Goal: Task Accomplishment & Management: Complete application form

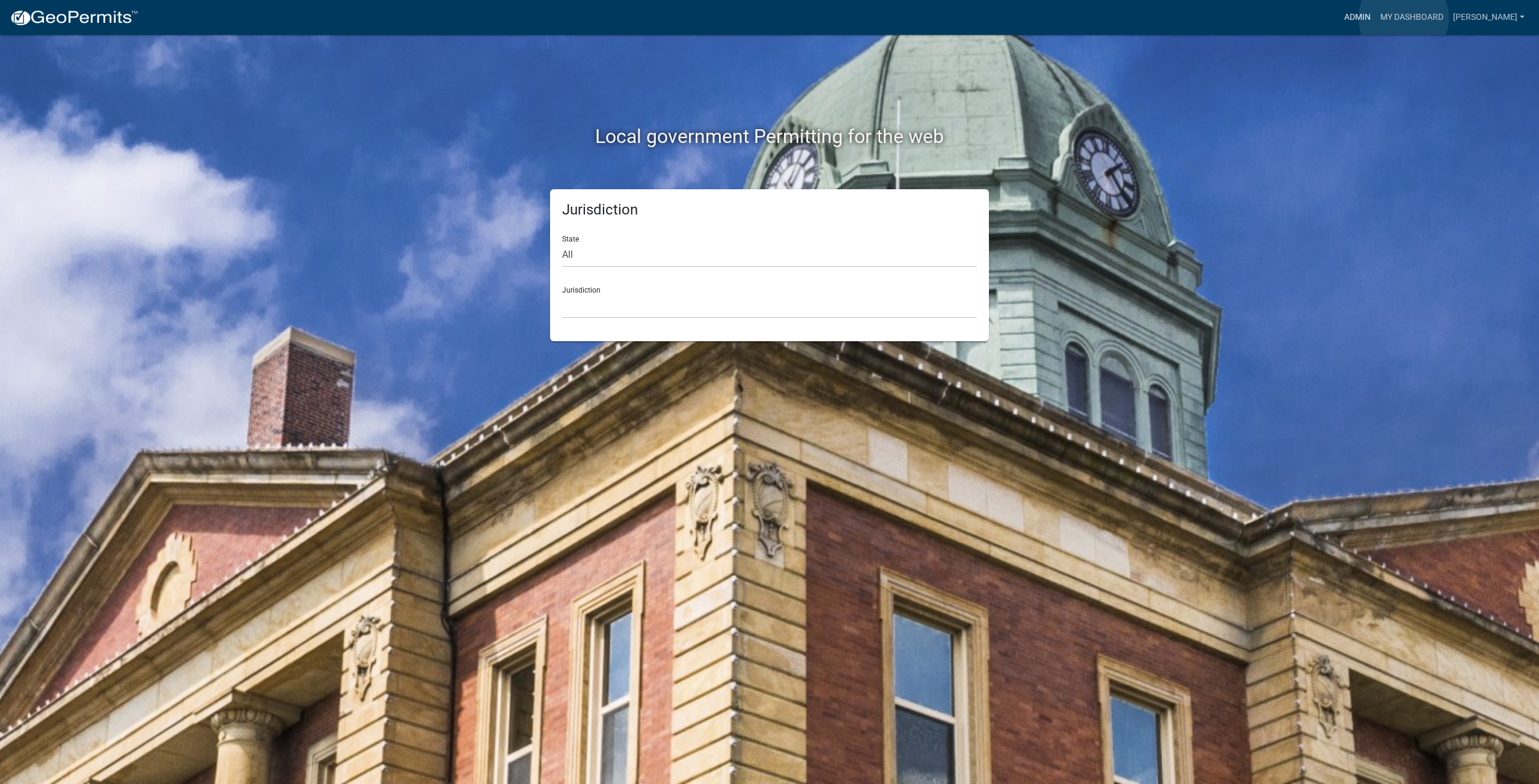
click at [1375, 18] on link "Admin" at bounding box center [1357, 17] width 36 height 23
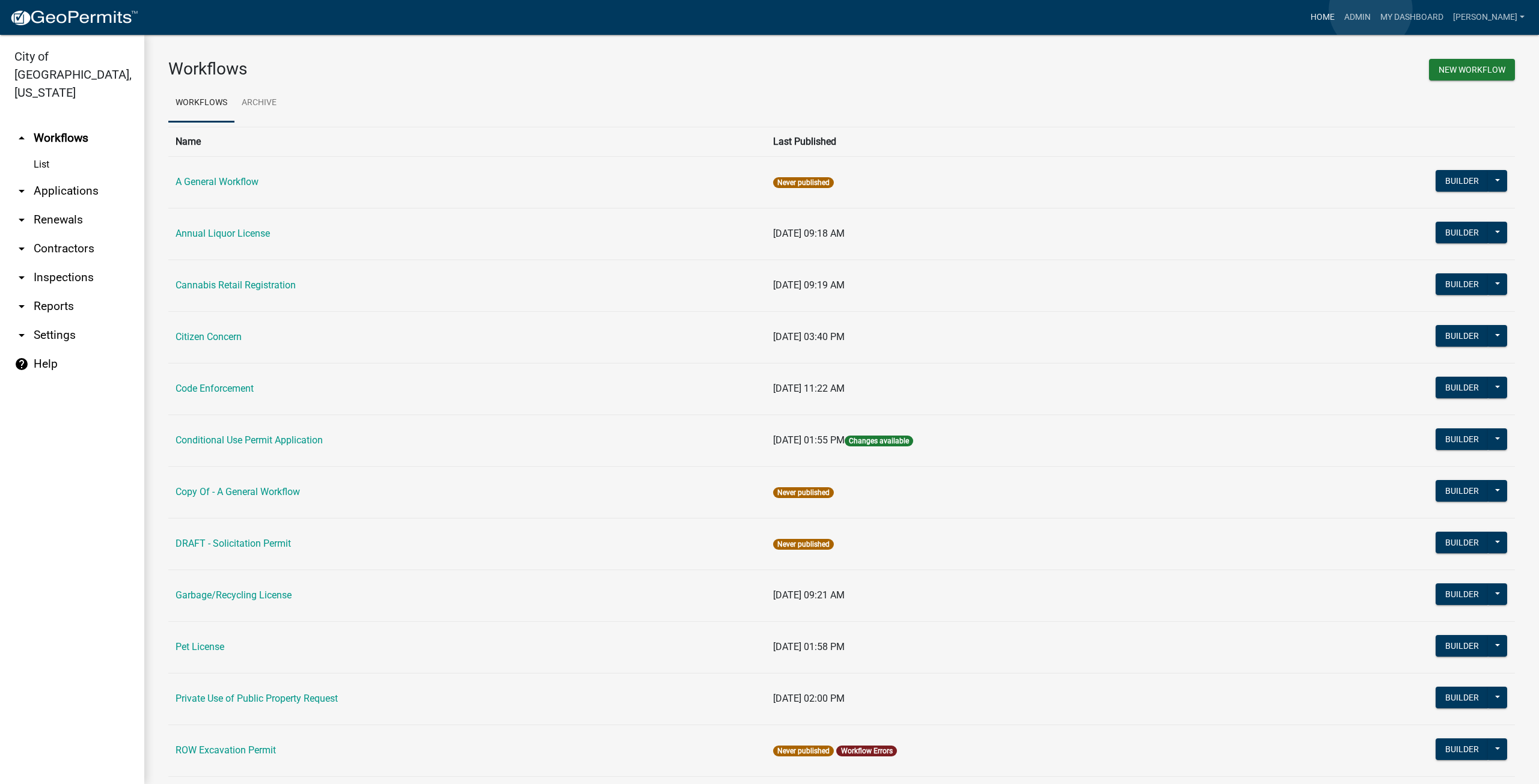
click at [1339, 10] on link "Home" at bounding box center [1322, 17] width 34 height 23
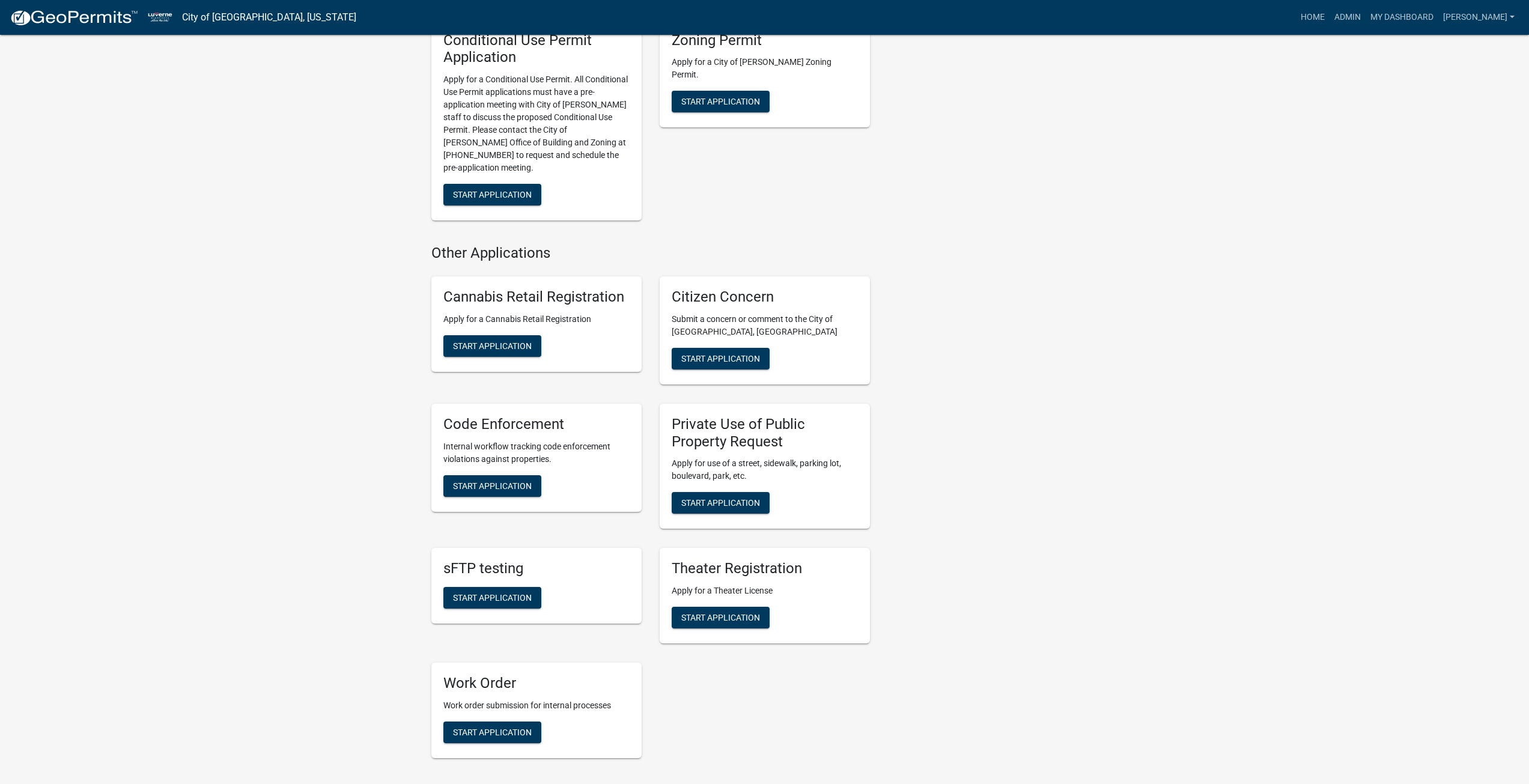
scroll to position [661, 0]
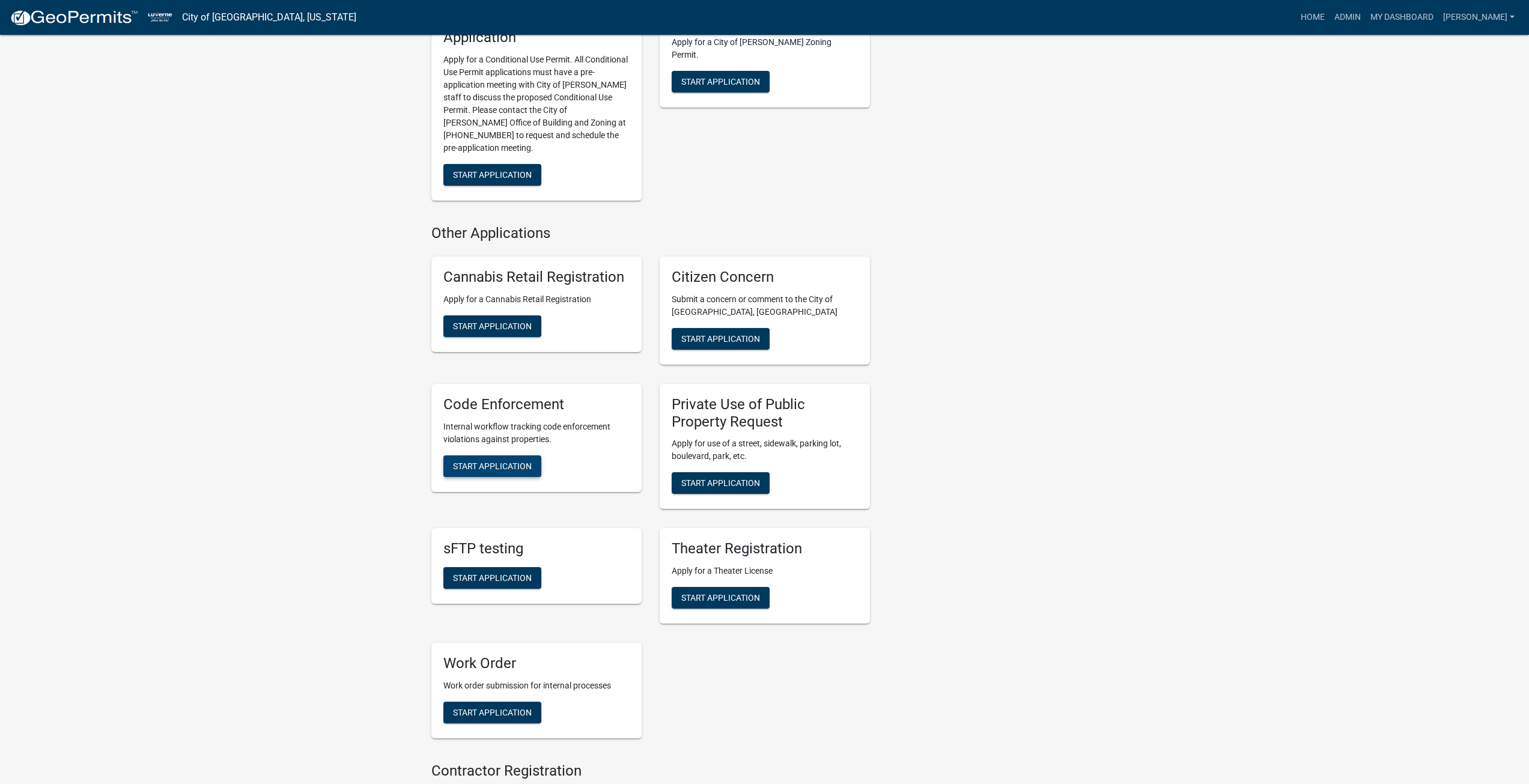
click at [488, 461] on span "Start Application" at bounding box center [492, 465] width 79 height 10
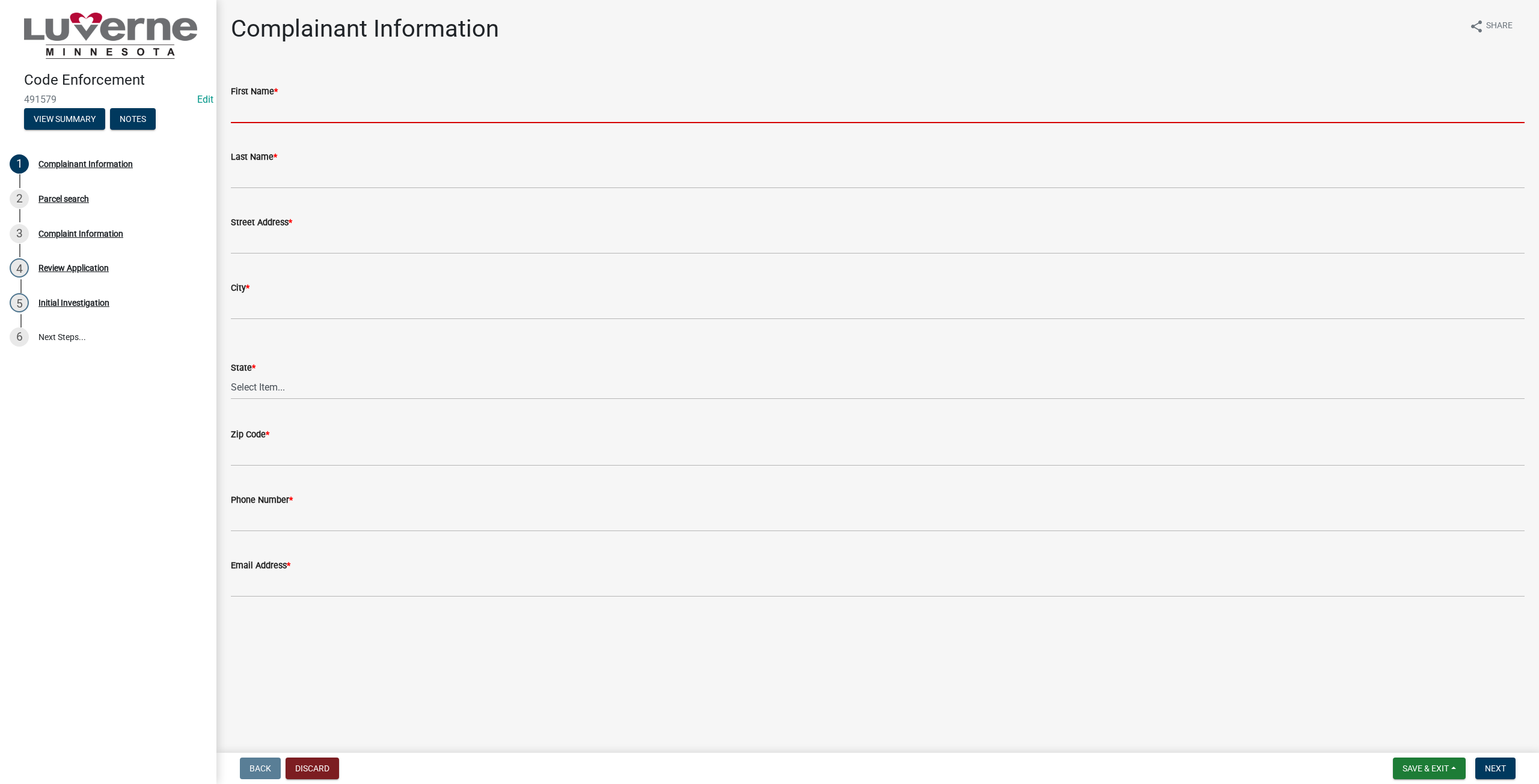
click at [380, 117] on input "First Name *" at bounding box center [878, 110] width 1294 height 24
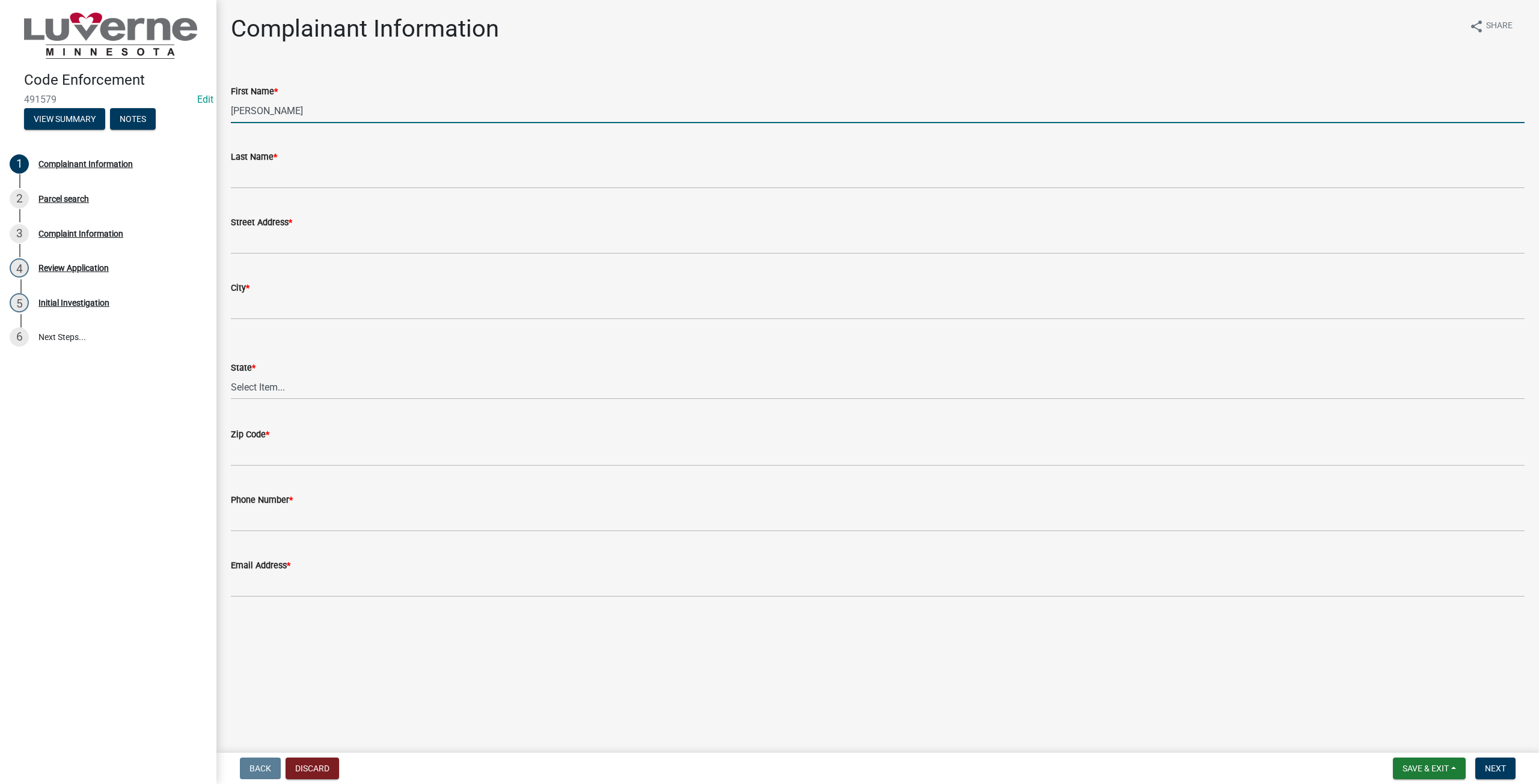
type input "[PERSON_NAME]"
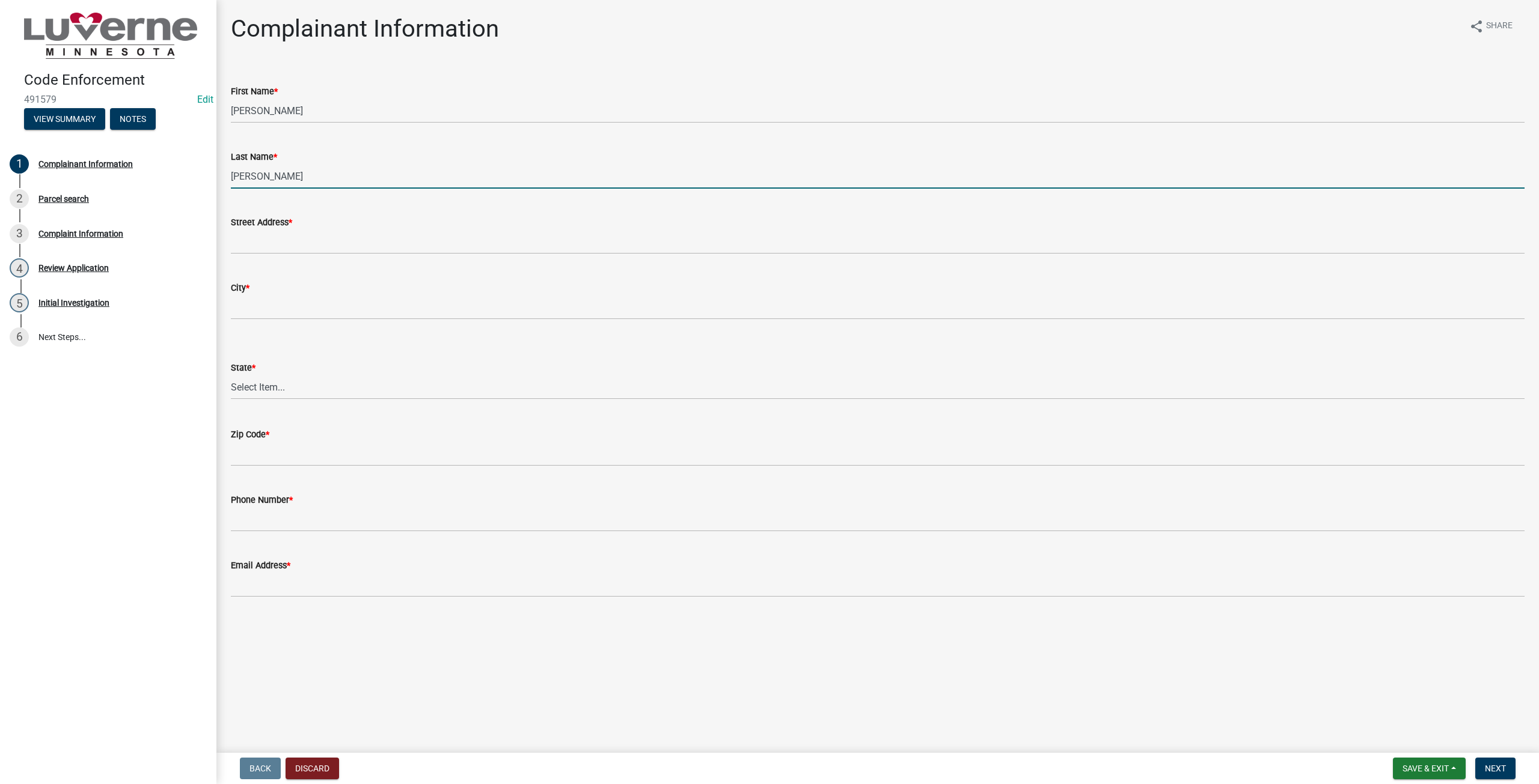
type input "[PERSON_NAME]"
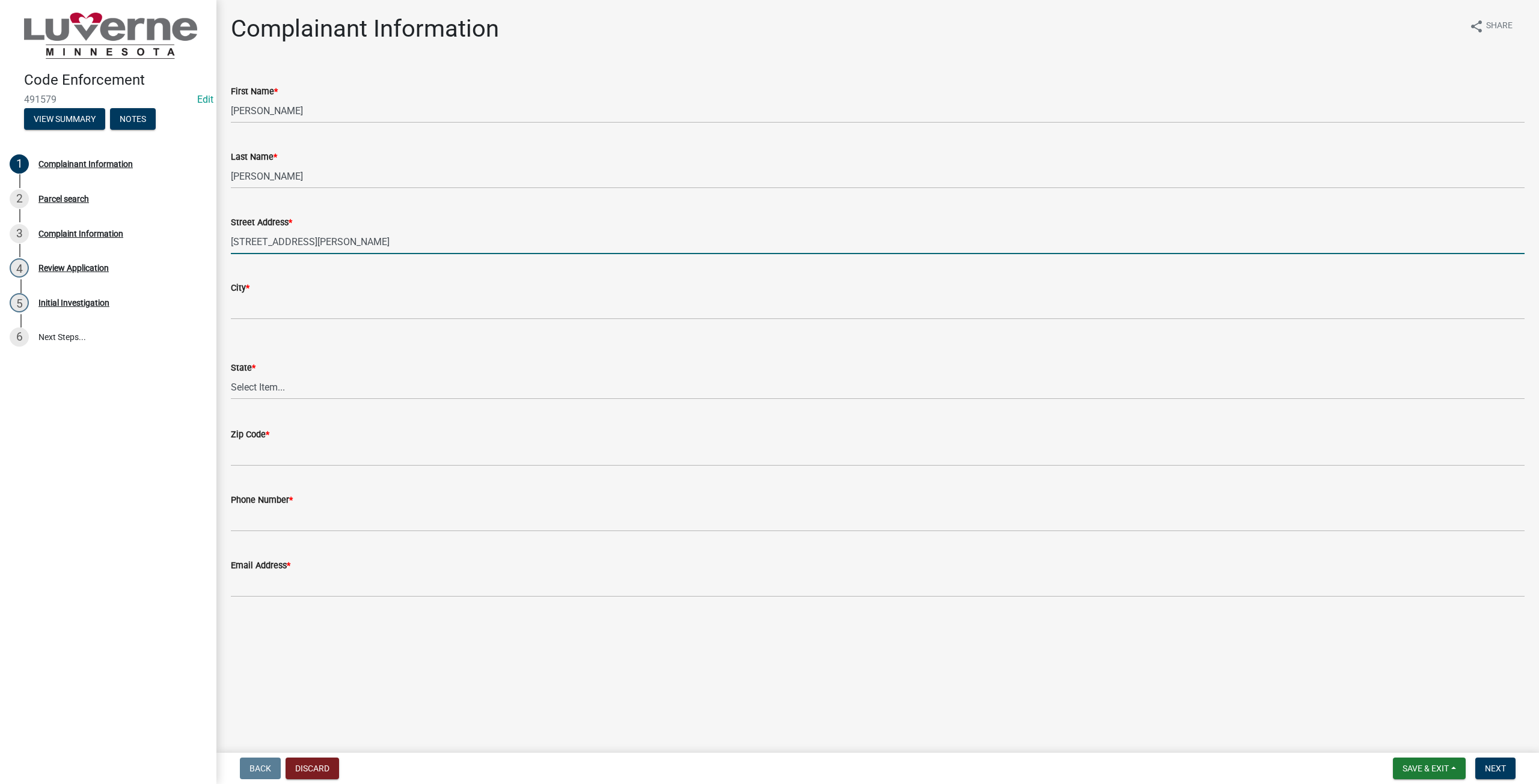
type input "[STREET_ADDRESS][PERSON_NAME]"
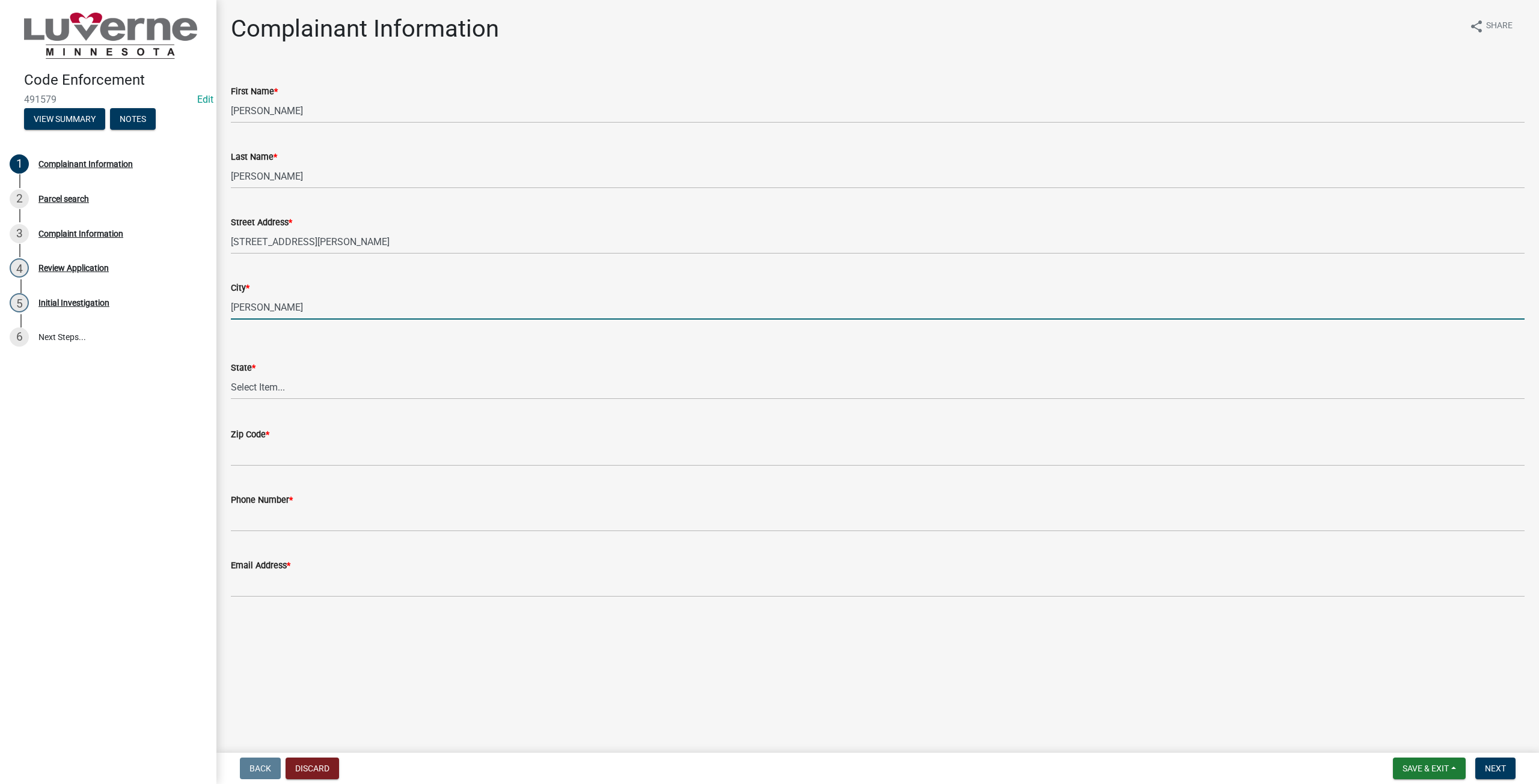
type input "[PERSON_NAME]"
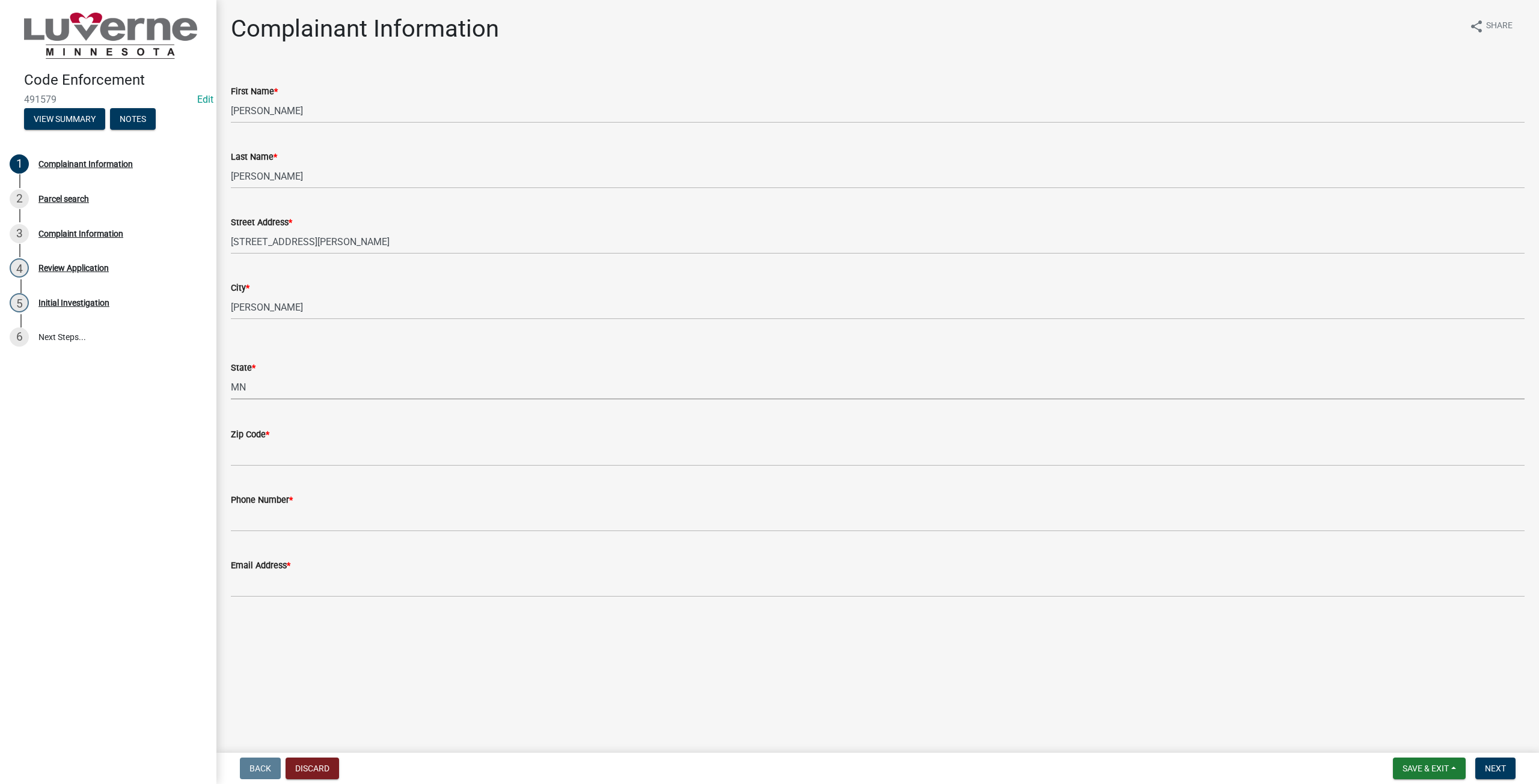
select select "8c50745b-f129-4347-8fd3-6ec1b83df8fc"
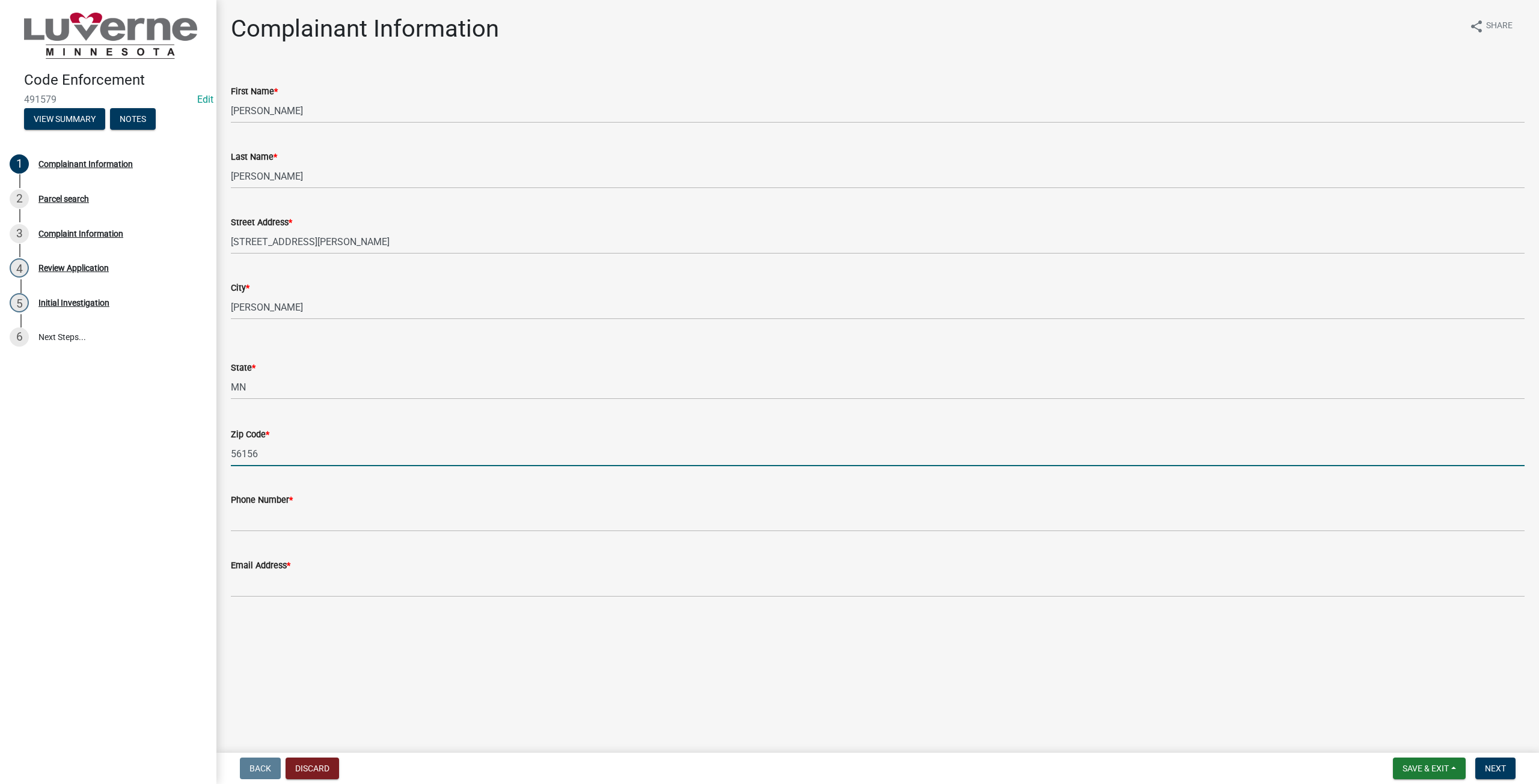
type input "56156"
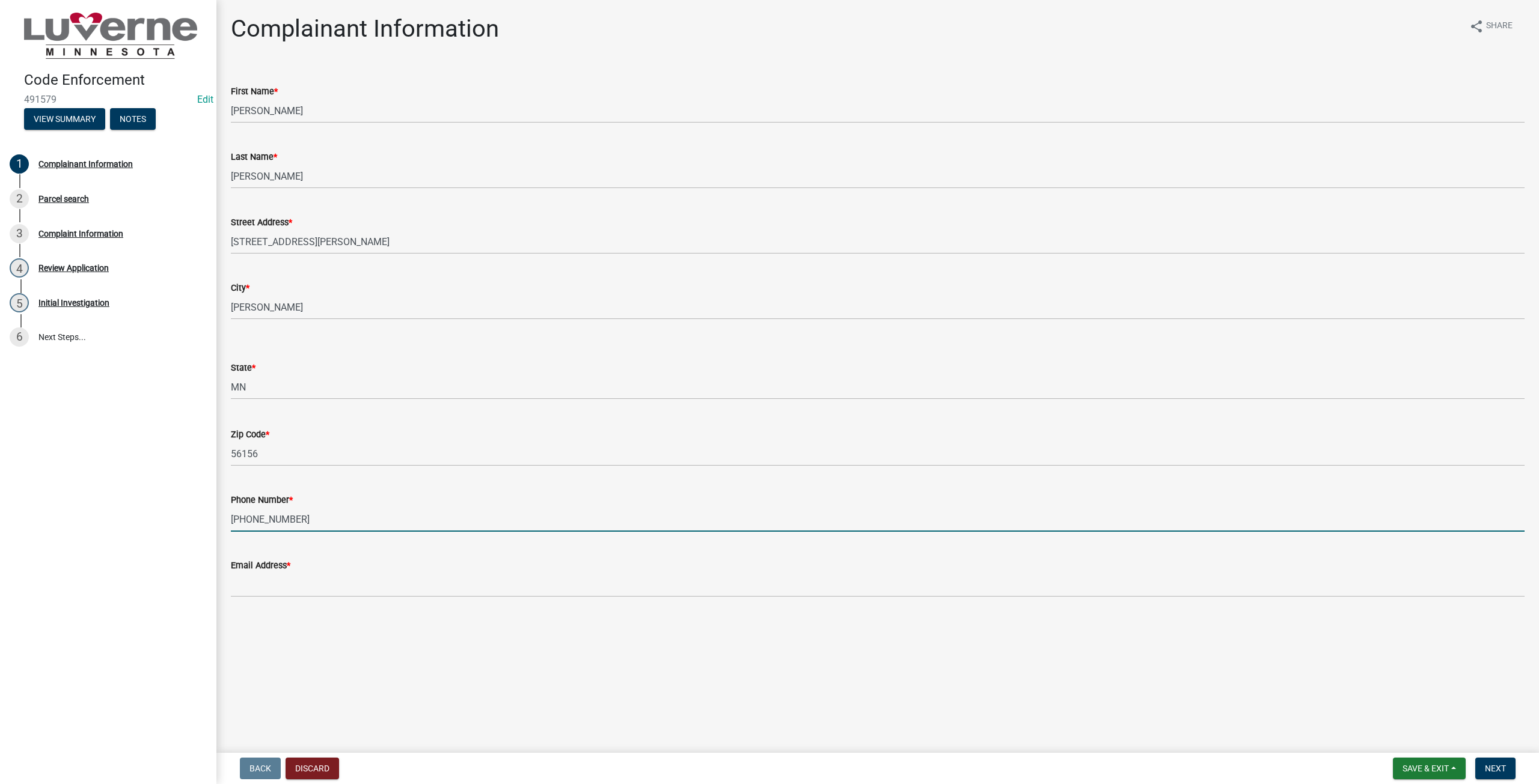
type input "[PHONE_NUMBER]"
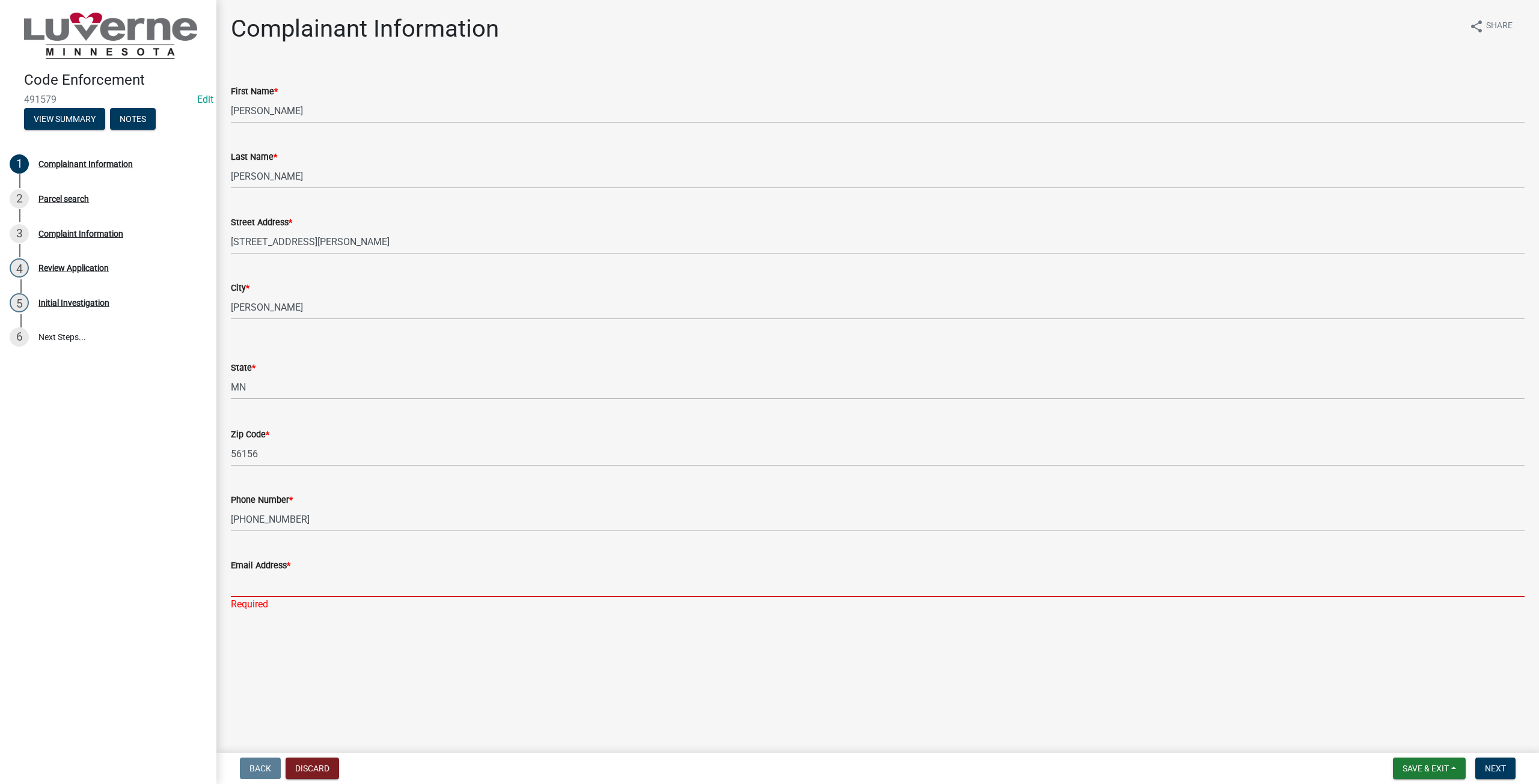
click at [245, 588] on input "Email Address *" at bounding box center [878, 584] width 1294 height 24
paste input "[EMAIL_ADDRESS][DOMAIN_NAME]"
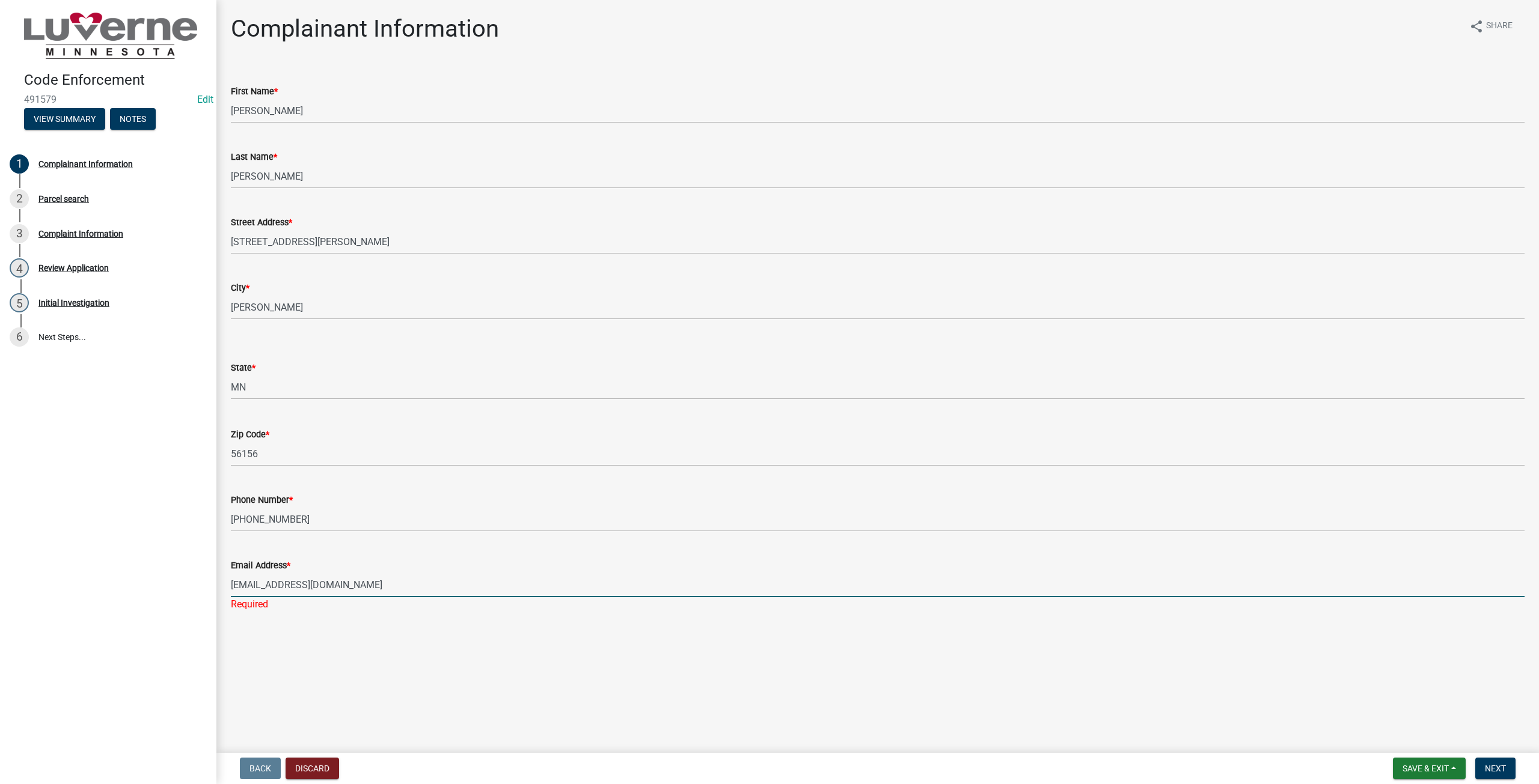
type input "[EMAIL_ADDRESS][DOMAIN_NAME]"
click at [413, 633] on main "Complainant Information share Share First Name * [PERSON_NAME] Last Name * [PER…" at bounding box center [877, 374] width 1322 height 748
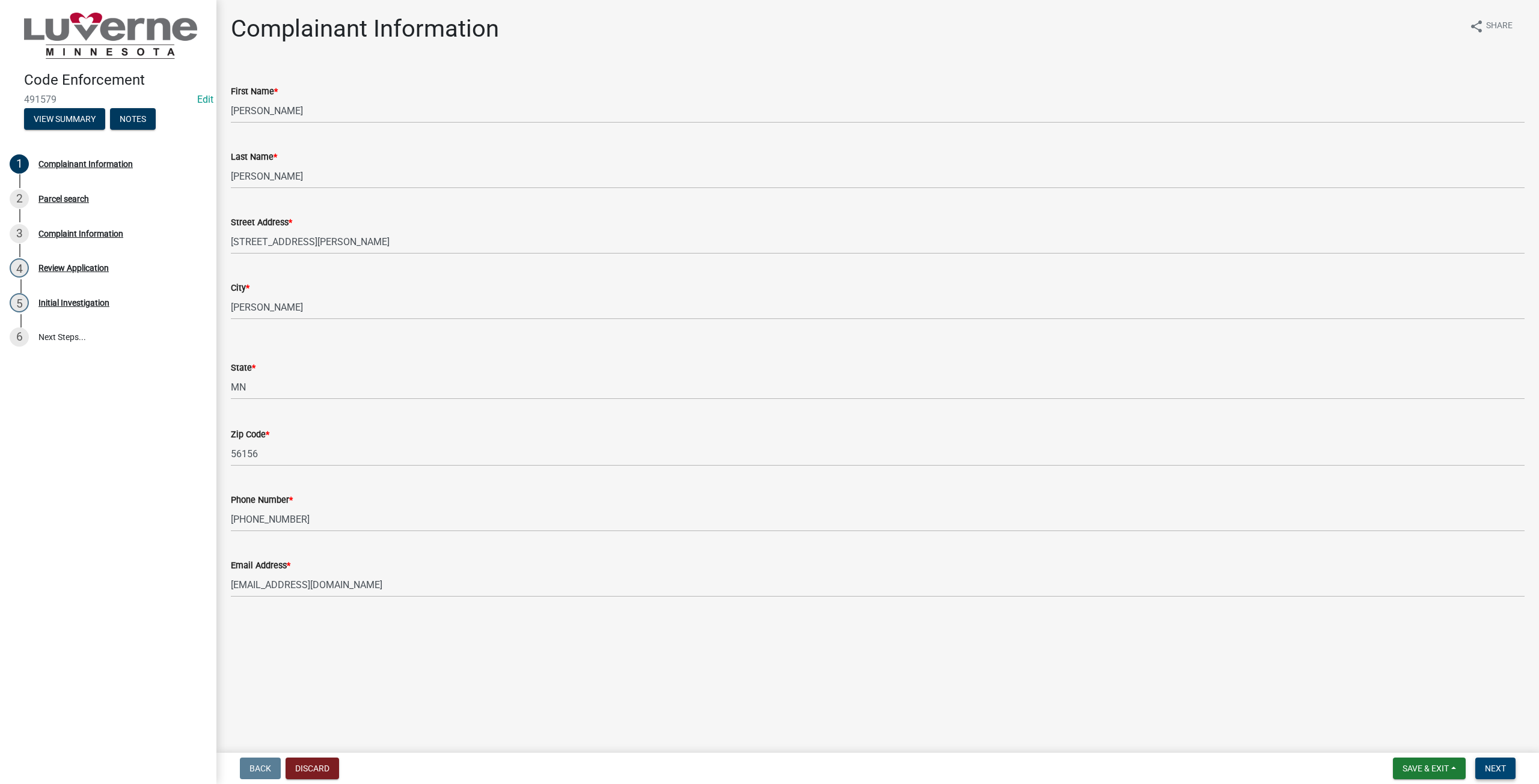
click at [1488, 762] on button "Next" at bounding box center [1495, 768] width 40 height 22
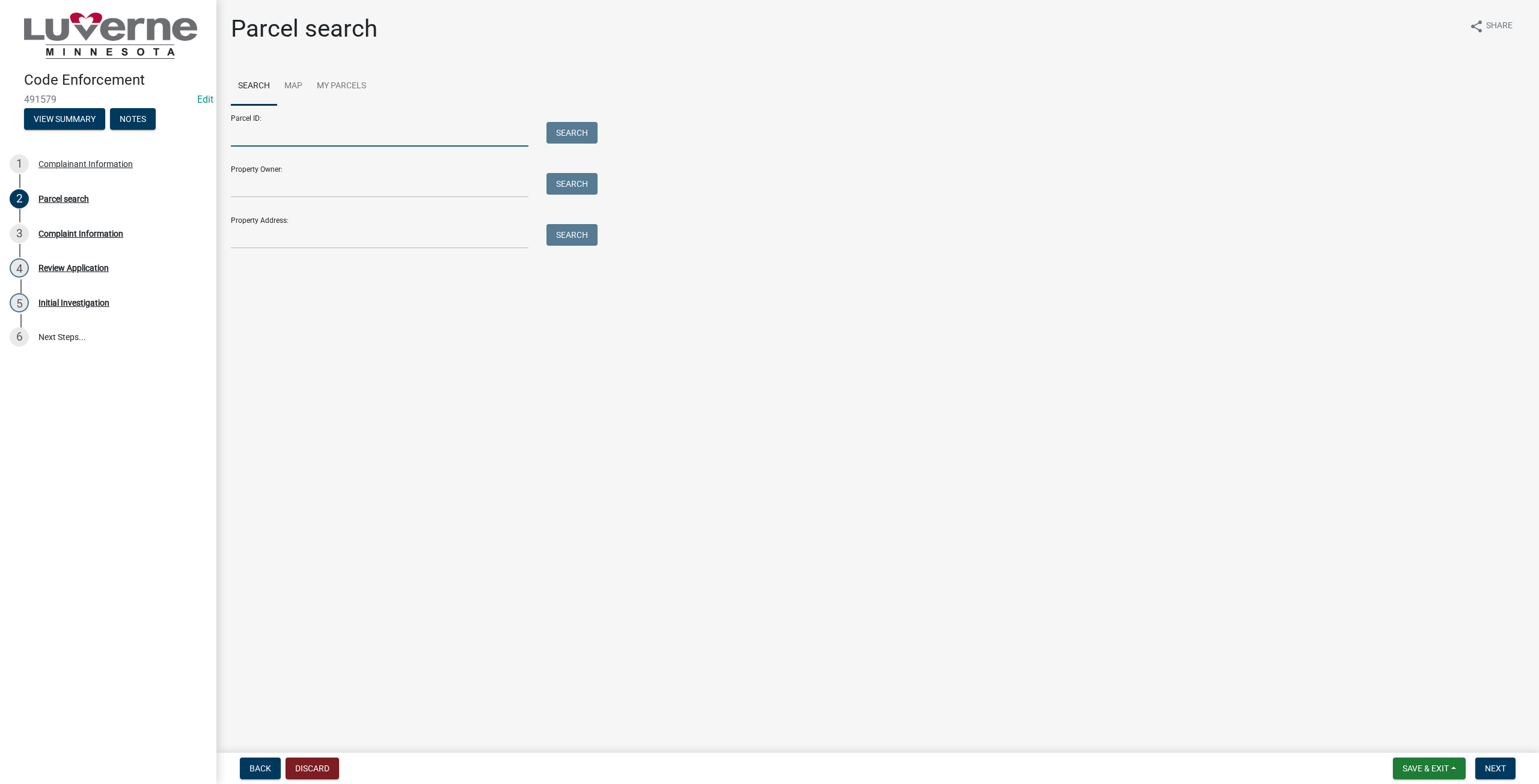
click at [354, 136] on input "Parcel ID:" at bounding box center [380, 134] width 298 height 24
type input "[PHONE_NUMBER]"
click at [554, 136] on button "Search" at bounding box center [571, 132] width 51 height 22
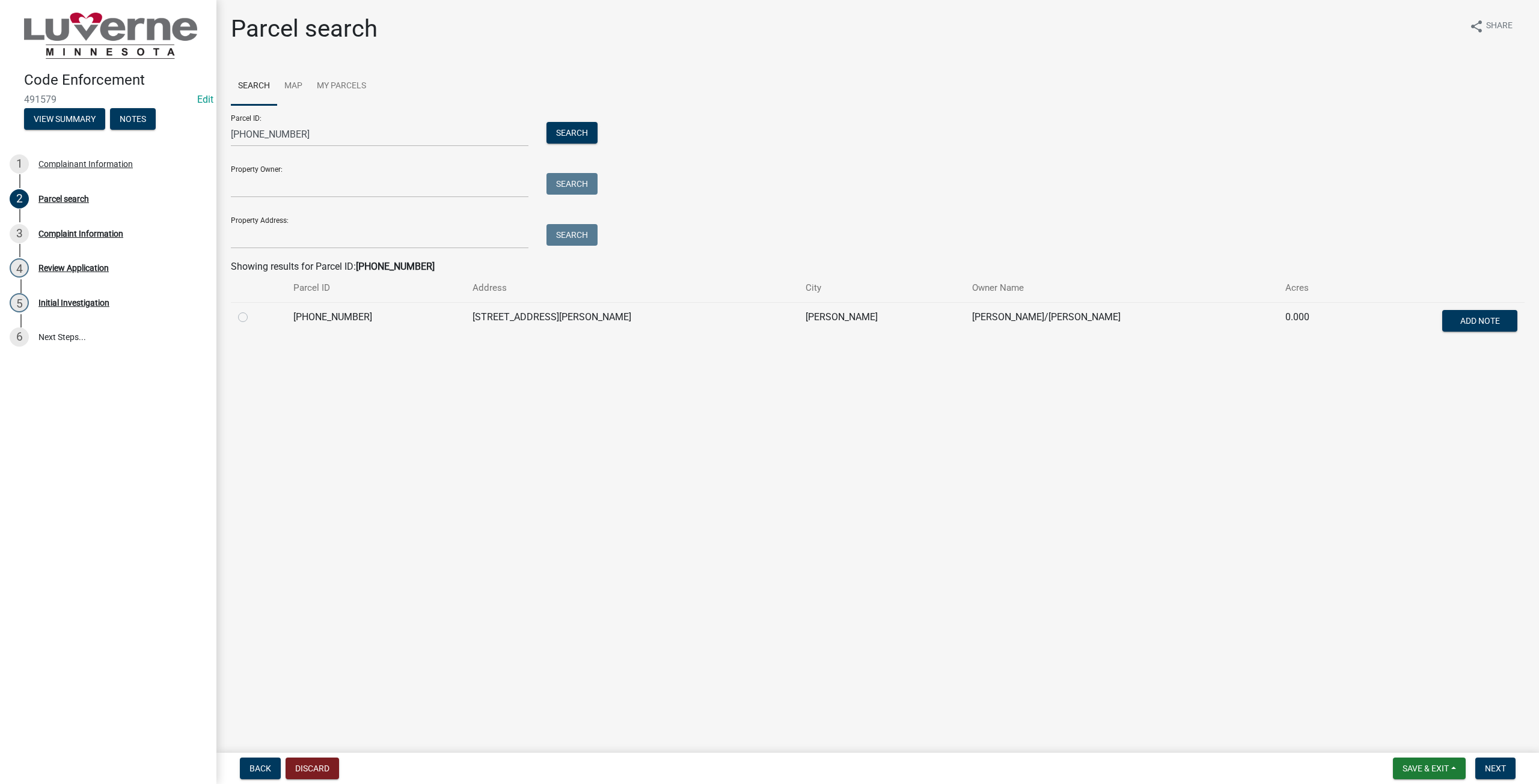
click at [253, 310] on label at bounding box center [253, 310] width 0 height 0
click at [253, 318] on input "radio" at bounding box center [257, 314] width 8 height 8
radio input "true"
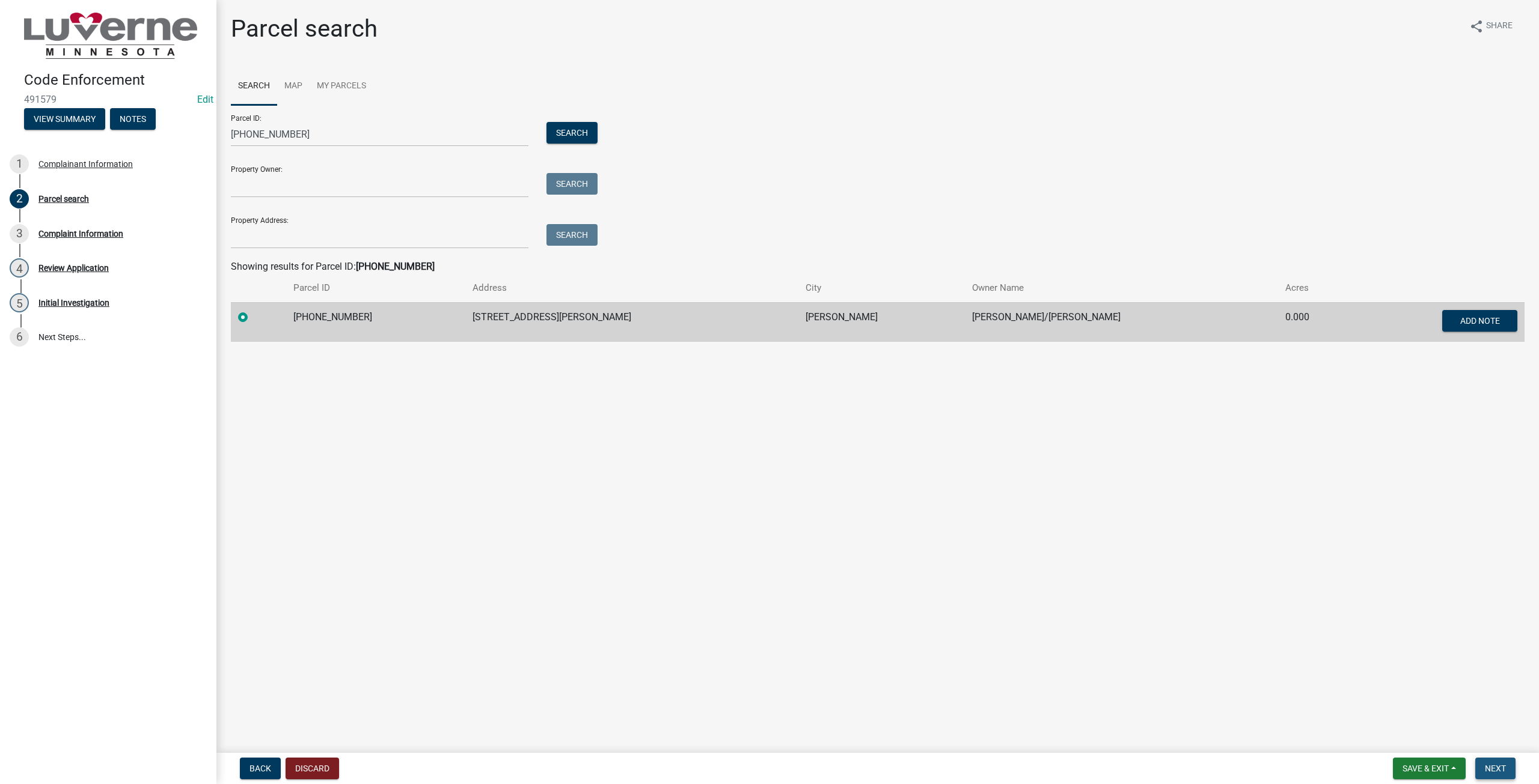
click at [1507, 762] on button "Next" at bounding box center [1495, 768] width 40 height 22
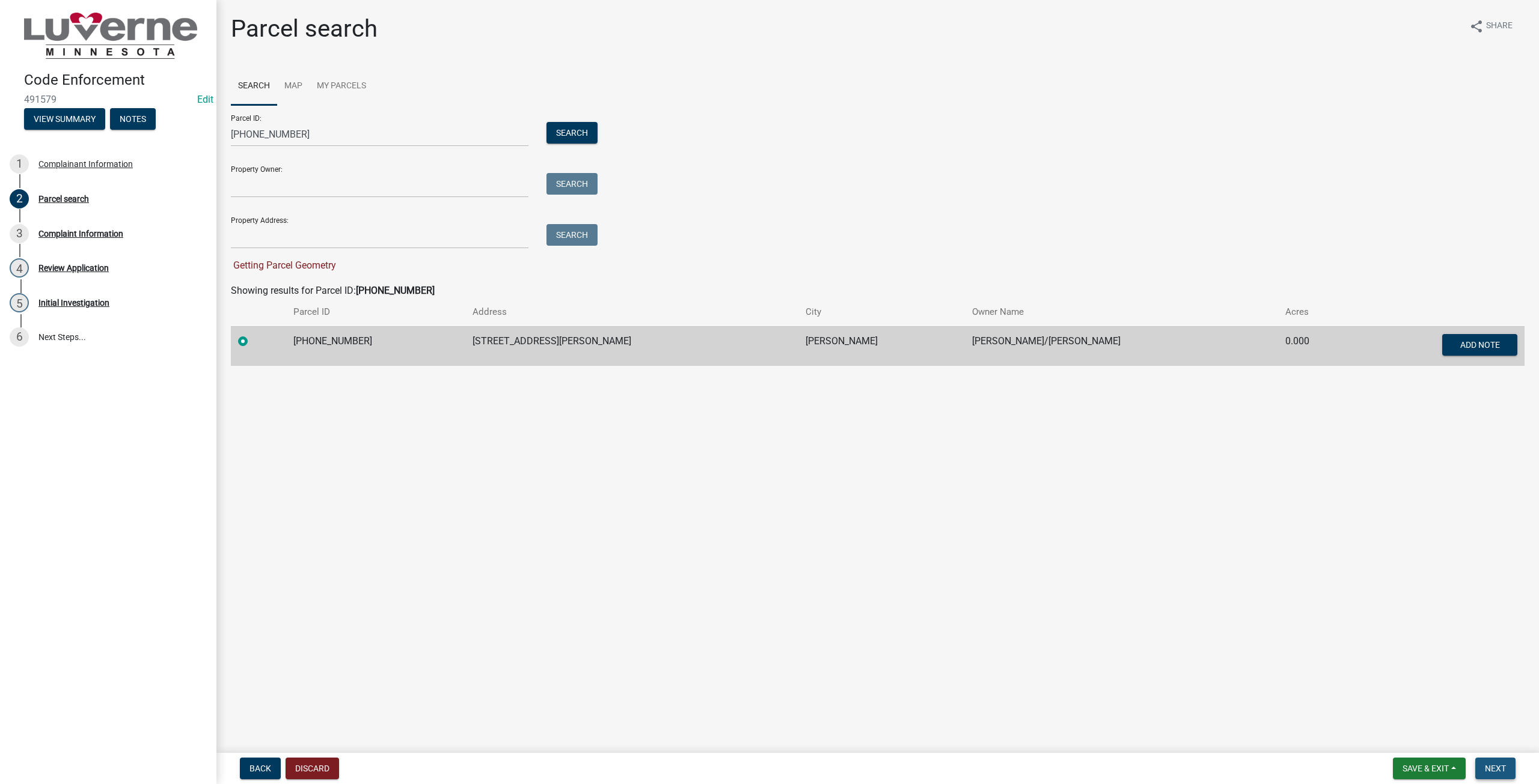
click at [1499, 774] on button "Next" at bounding box center [1495, 768] width 40 height 22
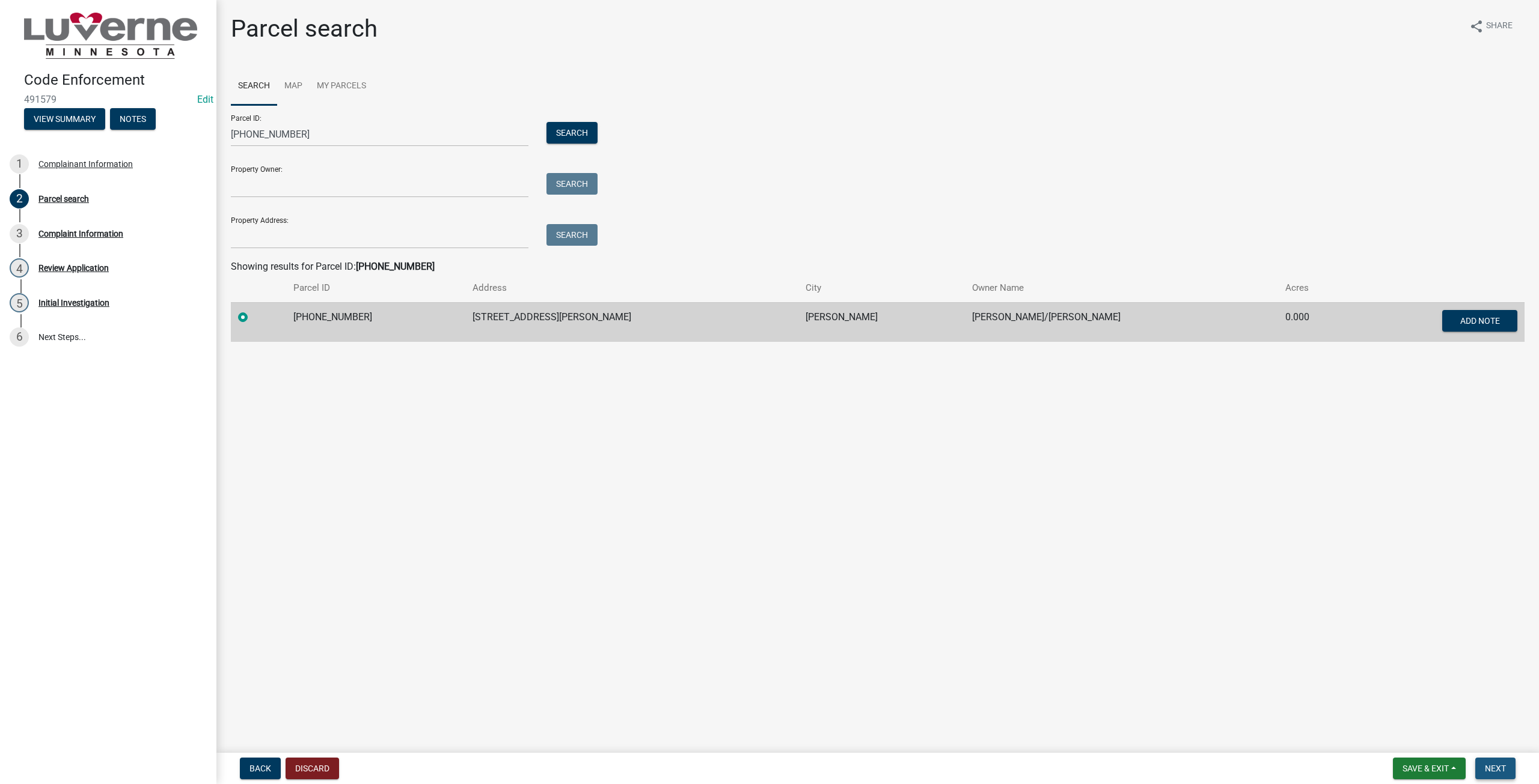
click at [1493, 764] on span "Next" at bounding box center [1495, 768] width 21 height 10
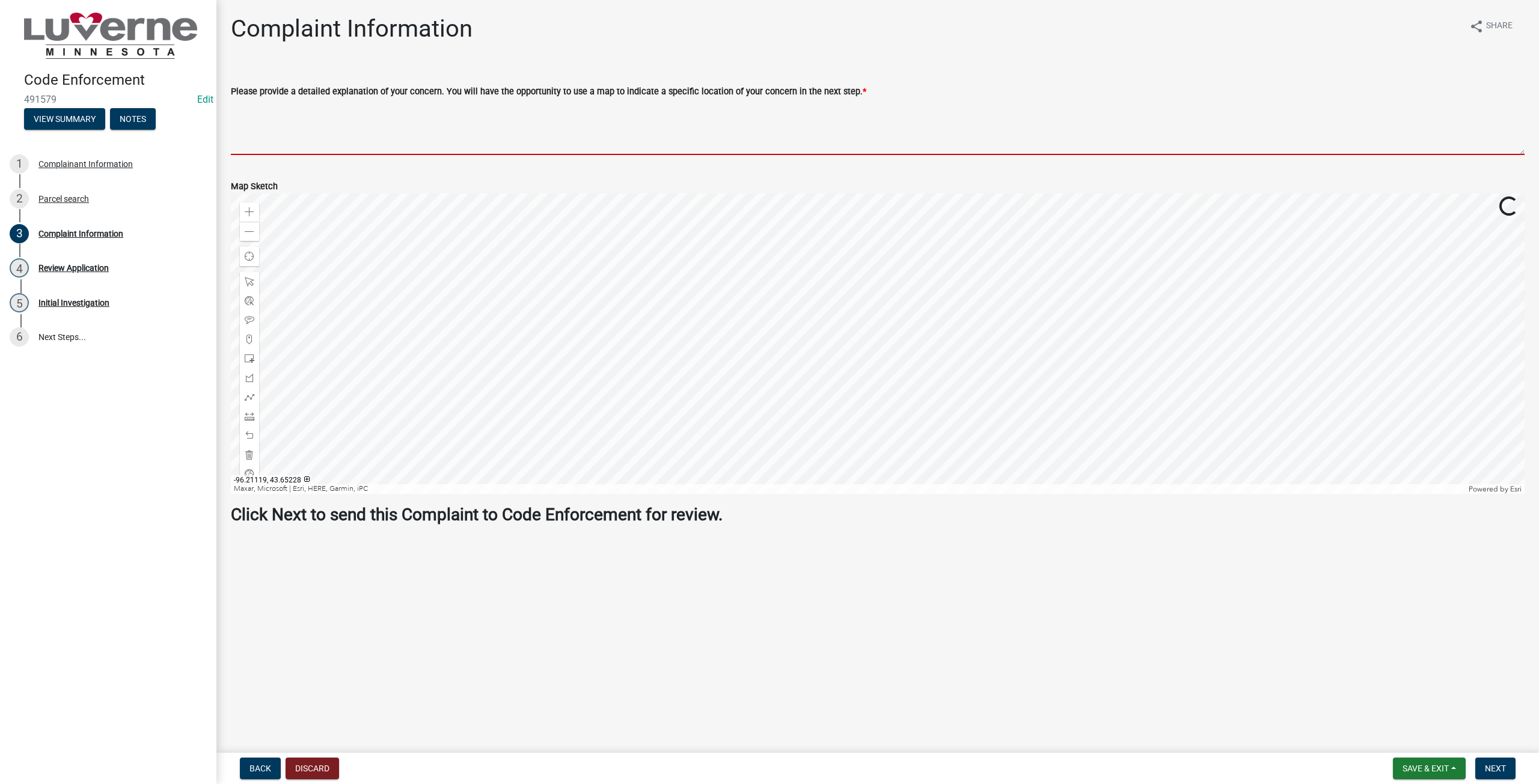
click at [365, 118] on textarea "Please provide a detailed explanation of your concern. You will have the opport…" at bounding box center [878, 126] width 1294 height 56
paste textarea "My neighbor [PERSON_NAME] has chickens and they rip apart my wood chips and roc…"
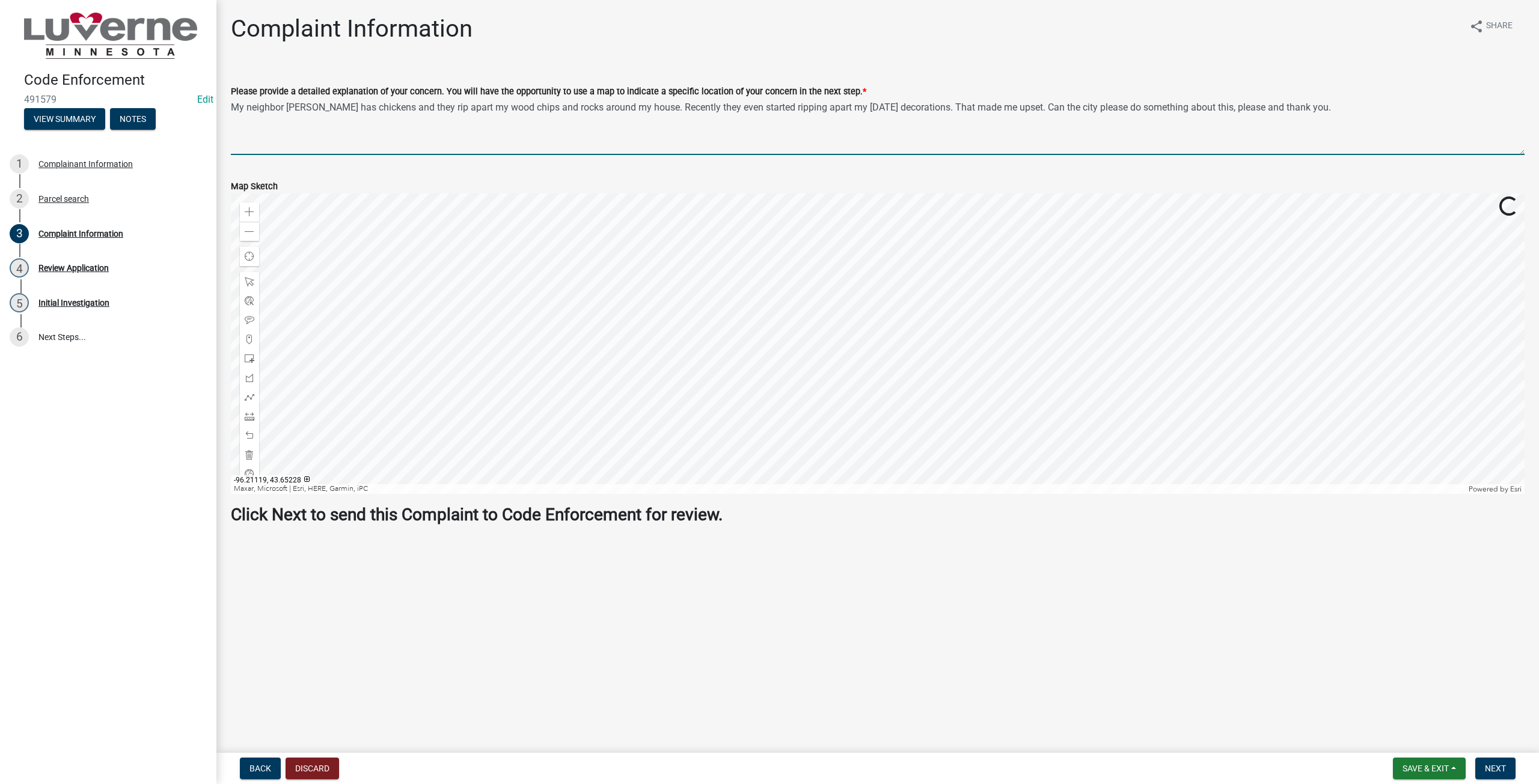
click at [871, 109] on textarea "My neighbor [PERSON_NAME] has chickens and they rip apart my wood chips and roc…" at bounding box center [878, 126] width 1294 height 56
drag, startPoint x: 964, startPoint y: 102, endPoint x: 1053, endPoint y: 112, distance: 89.6
click at [1053, 112] on textarea "My neighbor [PERSON_NAME] has chickens and they rip apart my wood chips and roc…" at bounding box center [878, 126] width 1294 height 56
click at [731, 142] on textarea "My neighbor [PERSON_NAME] has chickens and they rip apart my wood chips and roc…" at bounding box center [878, 126] width 1294 height 56
type textarea "My neighbor [PERSON_NAME] has chickens and they rip apart my wood chips and roc…"
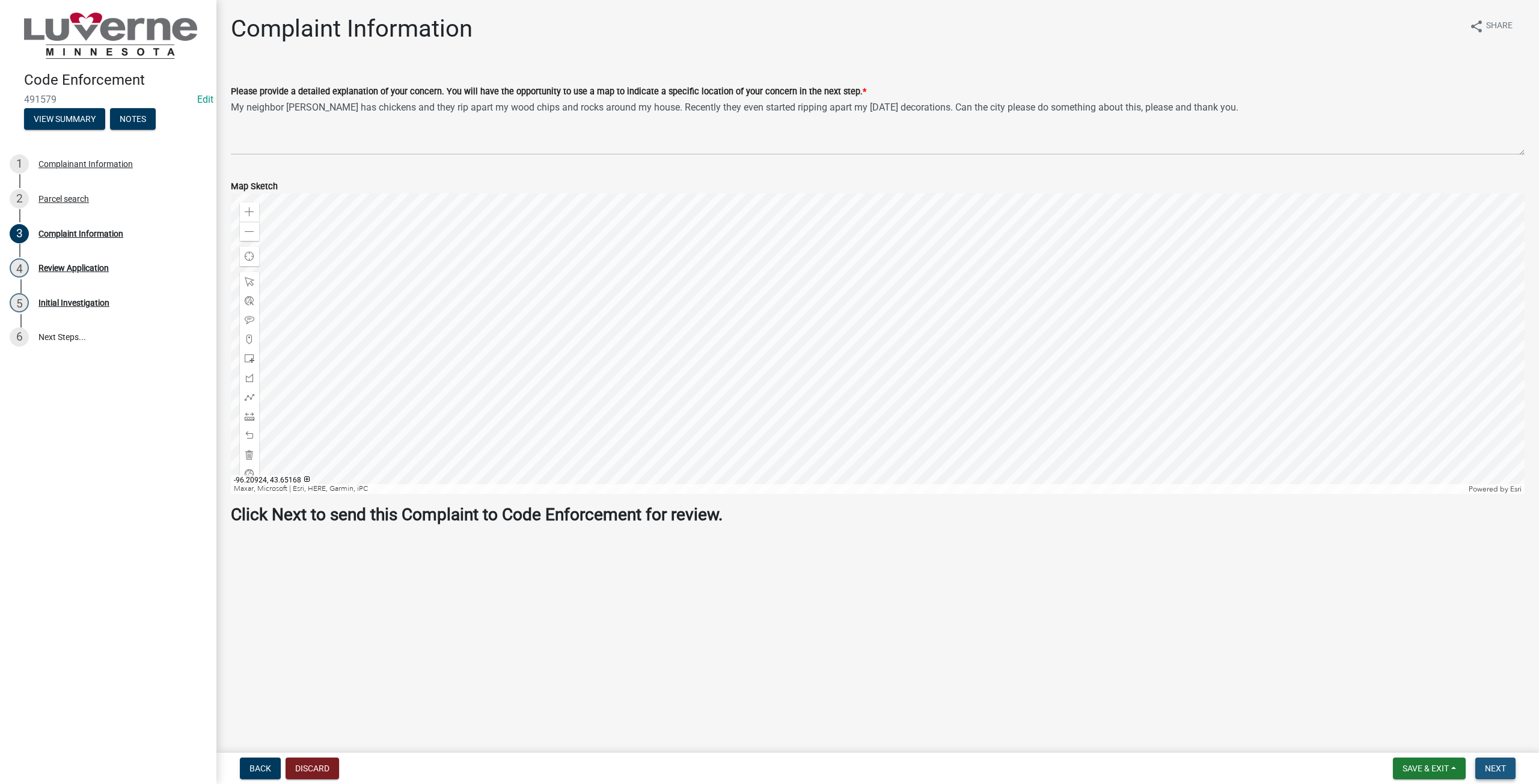
click at [1492, 768] on span "Next" at bounding box center [1495, 768] width 21 height 10
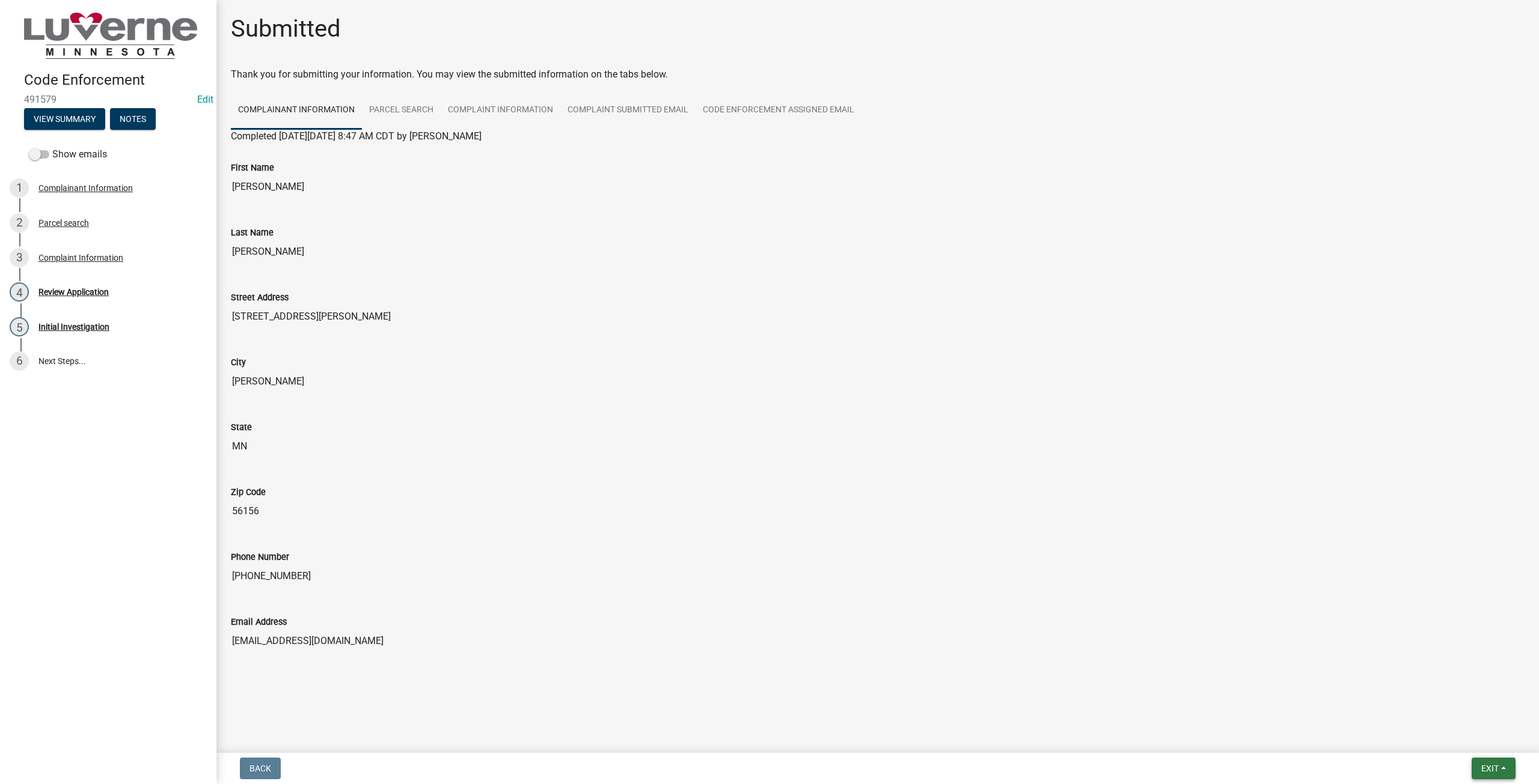
click at [1503, 773] on button "Exit" at bounding box center [1493, 768] width 44 height 22
click at [1472, 741] on button "Save & Exit" at bounding box center [1467, 737] width 96 height 29
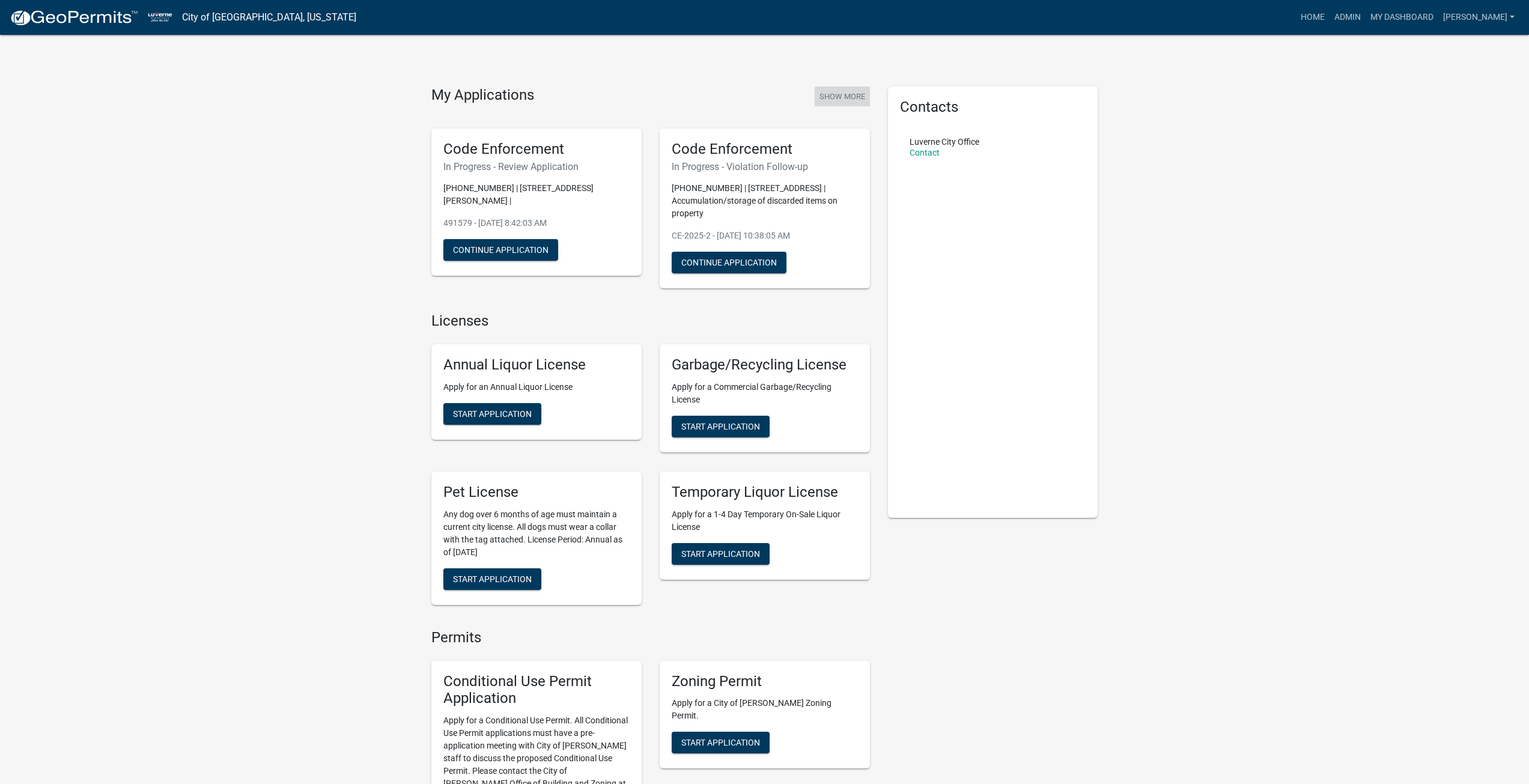
click at [846, 92] on button "Show More" at bounding box center [842, 97] width 56 height 20
